Goal: Task Accomplishment & Management: Complete application form

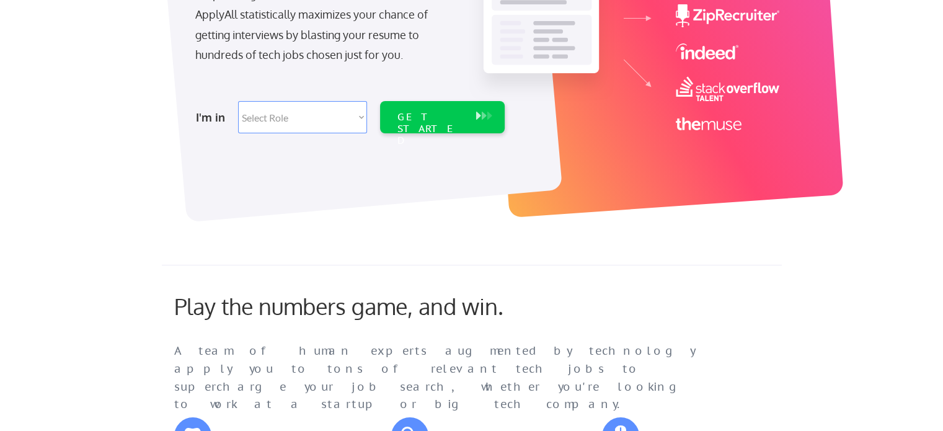
scroll to position [117, 0]
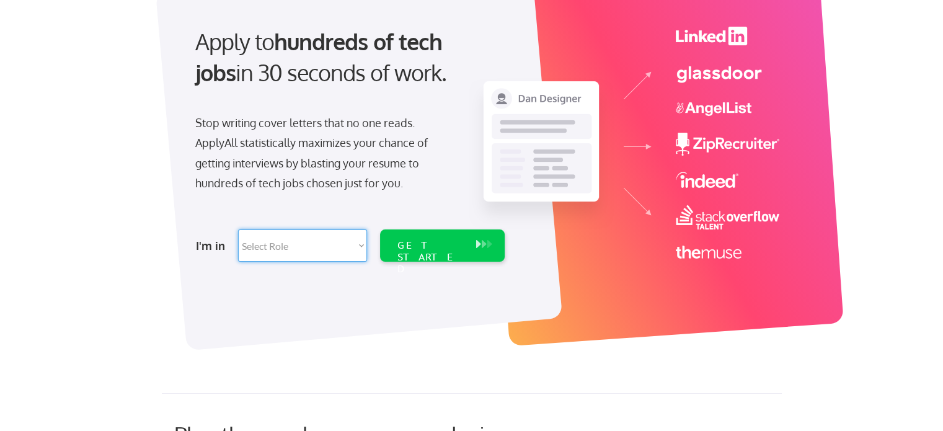
click at [268, 253] on select "Select Role Software Engineering Product Management Customer Success Sales UI/U…" at bounding box center [302, 245] width 129 height 32
select select ""it_security""
click at [238, 229] on select "Select Role Software Engineering Product Management Customer Success Sales UI/U…" at bounding box center [302, 245] width 129 height 32
select select ""it_security""
click at [397, 243] on div "GET STARTED" at bounding box center [430, 257] width 66 height 36
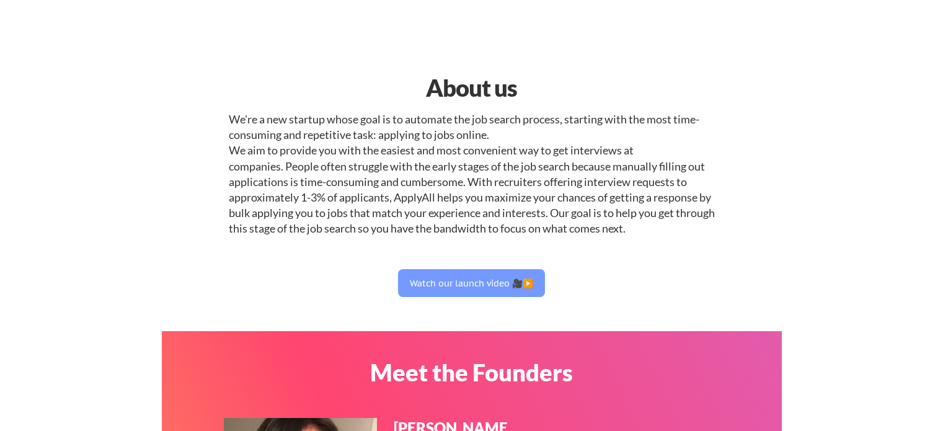
select select ""it_security""
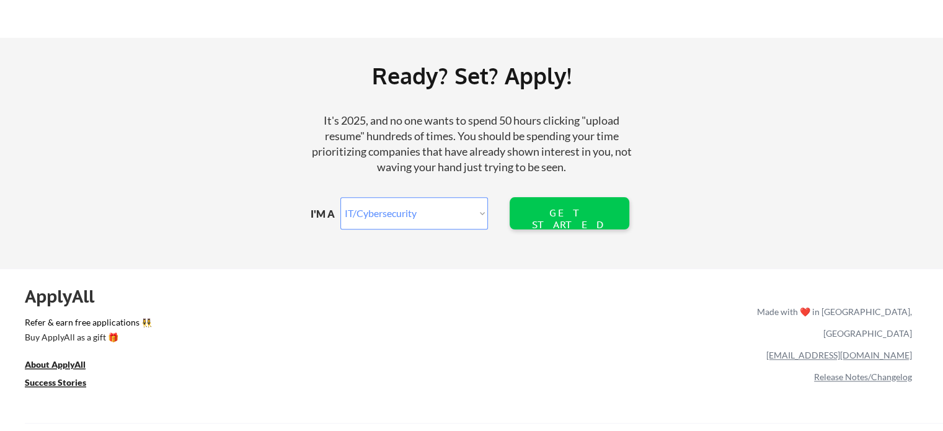
scroll to position [1499, 0]
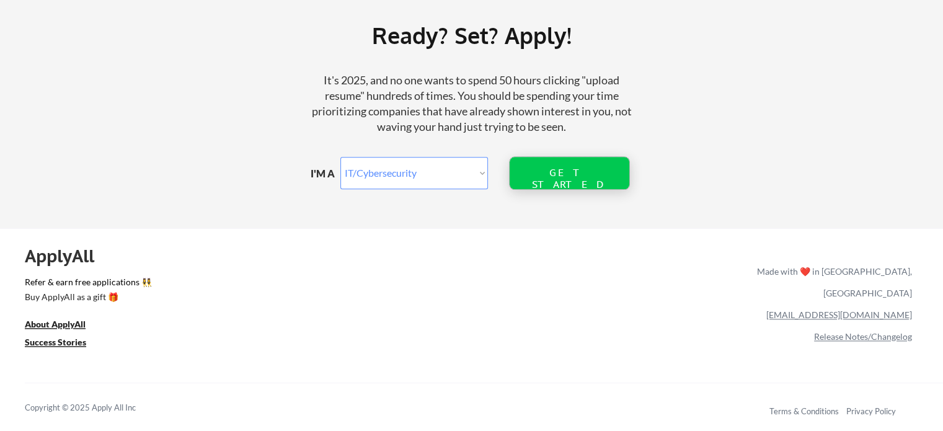
click at [552, 171] on div "GET STARTED" at bounding box center [569, 179] width 79 height 24
